Goal: Navigation & Orientation: Find specific page/section

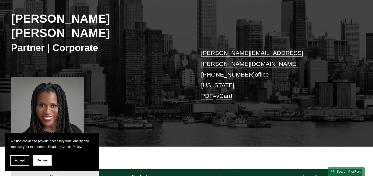
scroll to position [75, 0]
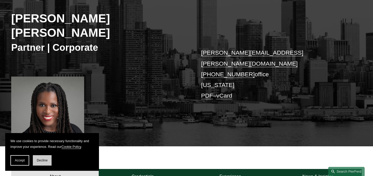
click at [43, 161] on span "Decline" at bounding box center [42, 161] width 11 height 4
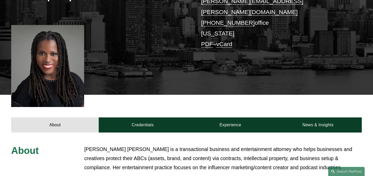
scroll to position [0, 0]
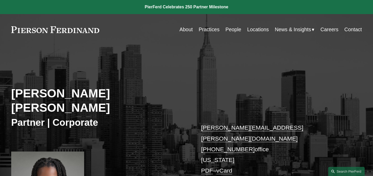
click at [213, 32] on link "Practices" at bounding box center [209, 29] width 21 height 10
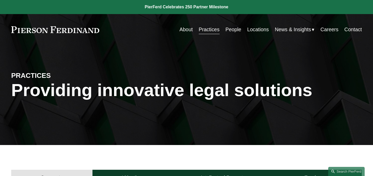
click at [327, 29] on link "Careers" at bounding box center [329, 29] width 18 height 10
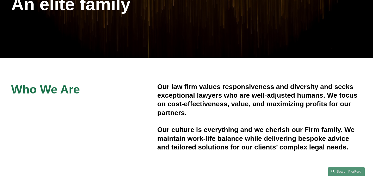
scroll to position [203, 0]
